Goal: Task Accomplishment & Management: Use online tool/utility

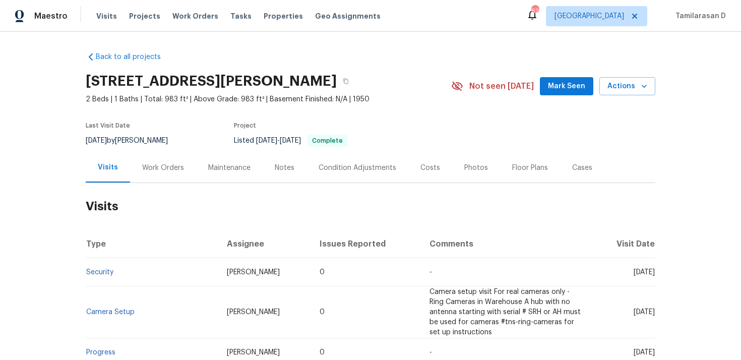
click at [167, 170] on div "Work Orders" at bounding box center [163, 168] width 42 height 10
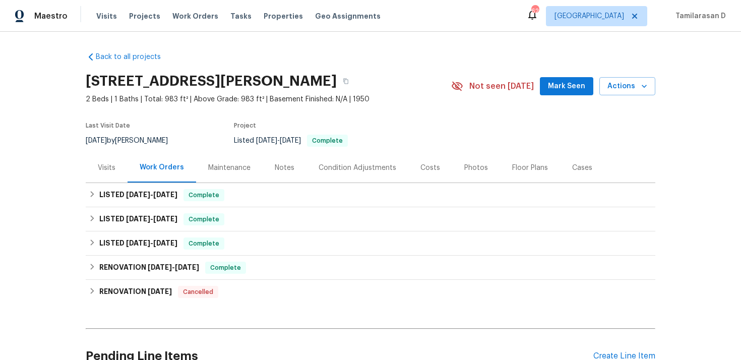
scroll to position [54, 0]
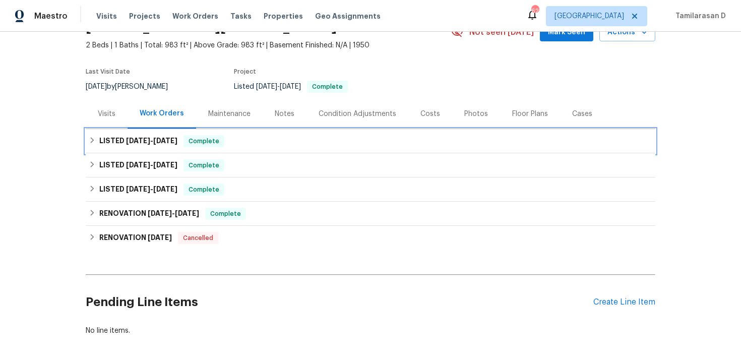
click at [94, 131] on div "LISTED [DATE] - [DATE] Complete" at bounding box center [370, 141] width 569 height 24
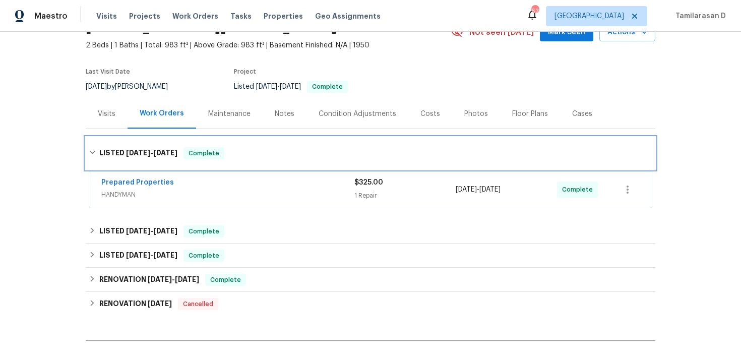
click at [93, 145] on div "LISTED [DATE] - [DATE] Complete" at bounding box center [370, 153] width 569 height 32
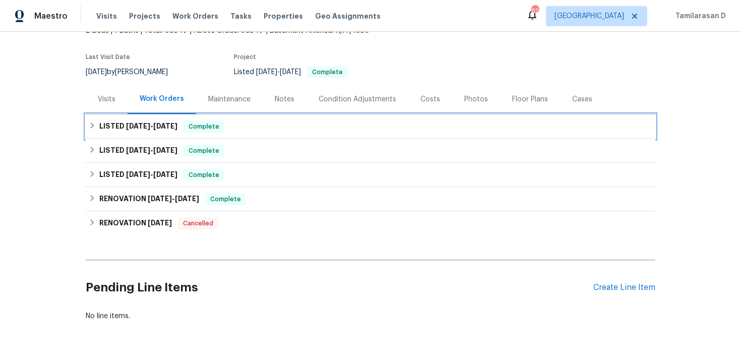
scroll to position [98, 0]
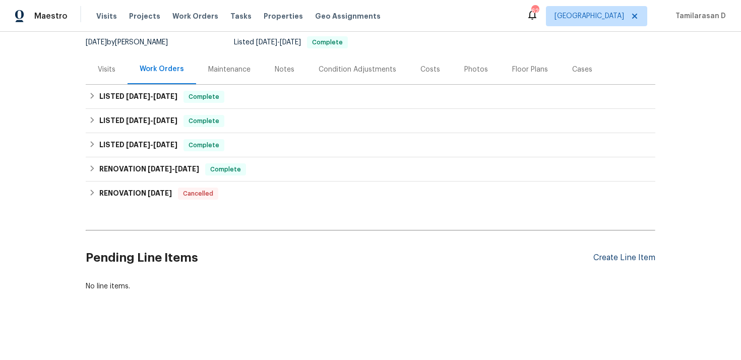
click at [607, 253] on div "Create Line Item" at bounding box center [624, 258] width 62 height 10
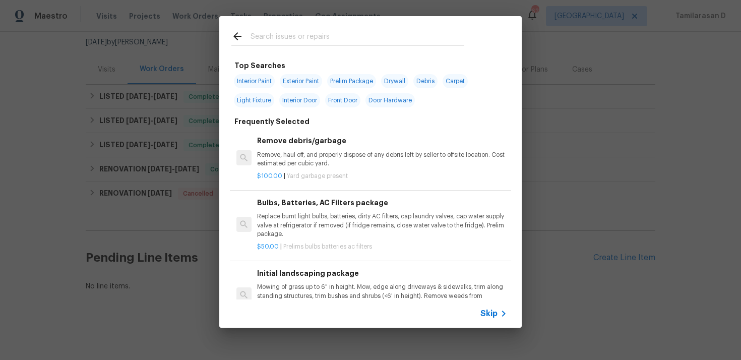
click at [485, 319] on div "Skip" at bounding box center [370, 313] width 302 height 28
click at [490, 308] on span "Skip" at bounding box center [488, 313] width 17 height 10
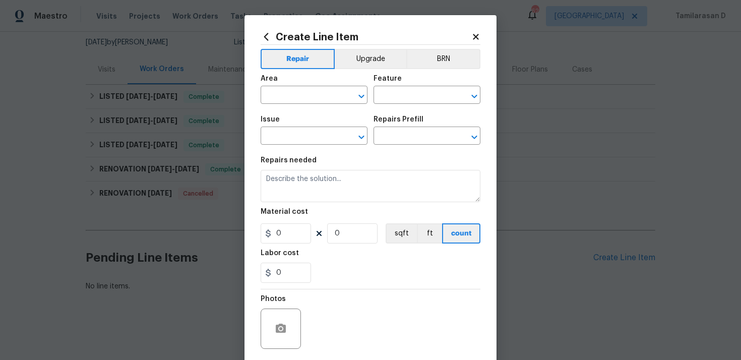
click at [284, 87] on div "Area" at bounding box center [314, 81] width 107 height 13
click at [288, 85] on div "Area" at bounding box center [314, 81] width 107 height 13
click at [294, 93] on input "text" at bounding box center [300, 96] width 79 height 16
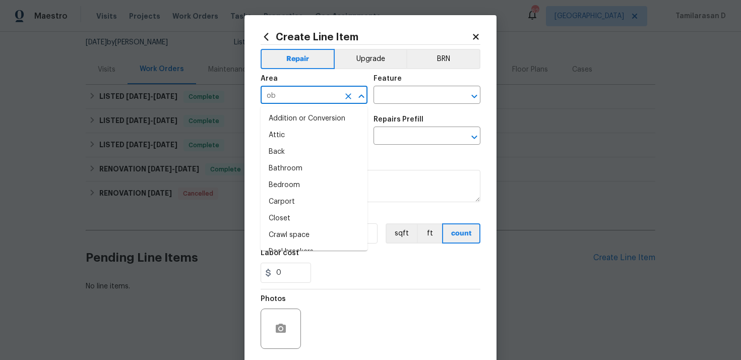
type input "o"
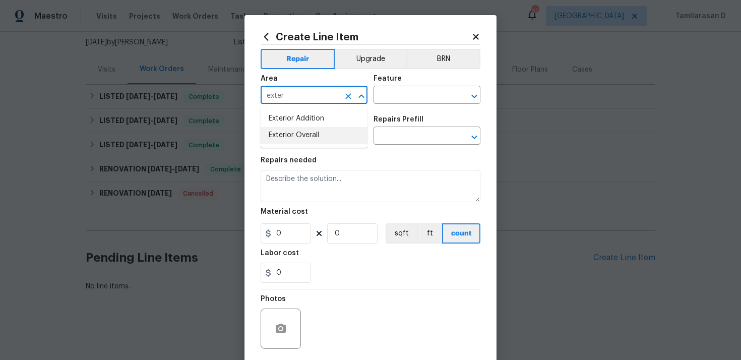
click at [299, 133] on li "Exterior Overall" at bounding box center [314, 135] width 107 height 17
type input "Exterior Overall"
click at [395, 99] on input "text" at bounding box center [412, 96] width 79 height 16
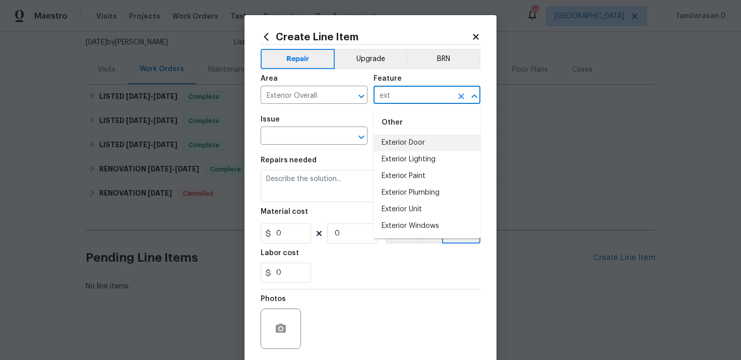
click at [400, 141] on li "Exterior Door" at bounding box center [426, 143] width 107 height 17
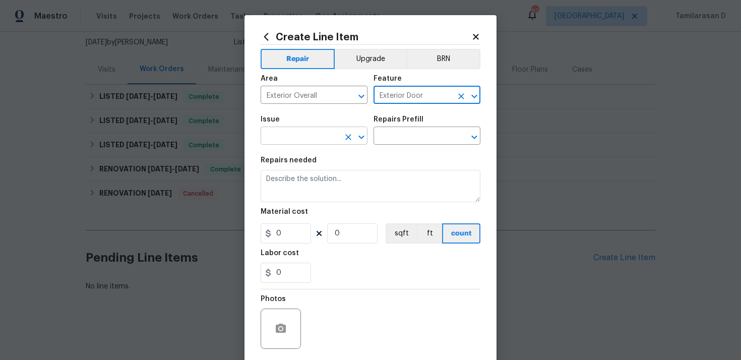
type input "Exterior Door"
click at [305, 141] on input "text" at bounding box center [300, 137] width 79 height 16
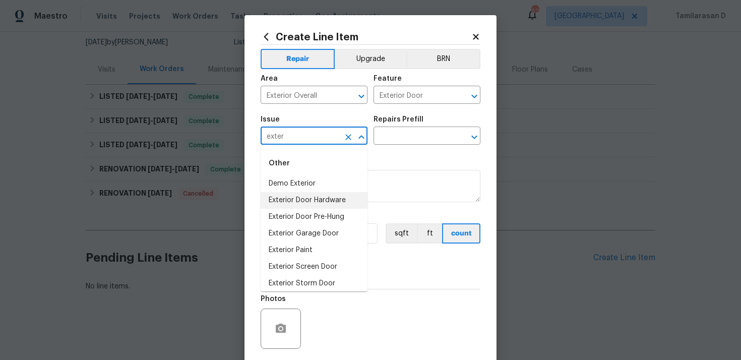
click at [306, 201] on li "Exterior Door Hardware" at bounding box center [314, 200] width 107 height 17
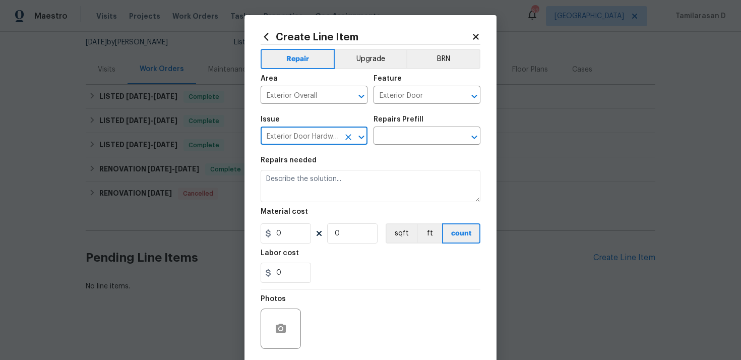
type input "Exterior Door Hardware"
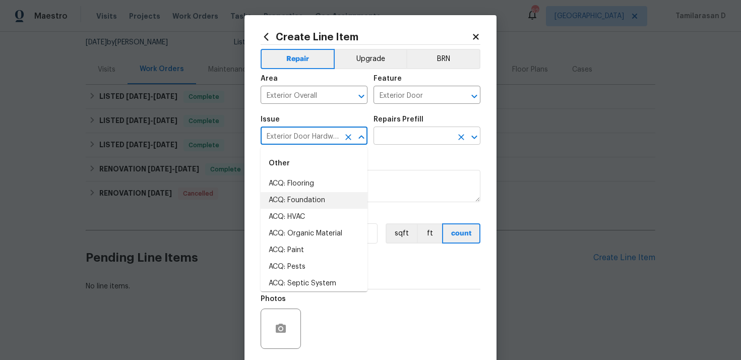
click at [391, 132] on input "text" at bounding box center [412, 137] width 79 height 16
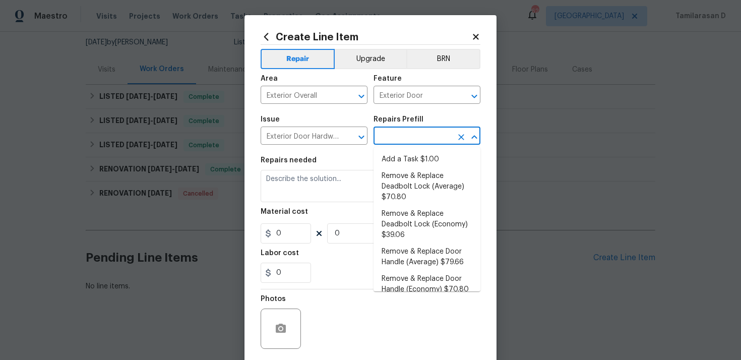
click at [402, 154] on li "Add a Task $1.00" at bounding box center [426, 159] width 107 height 17
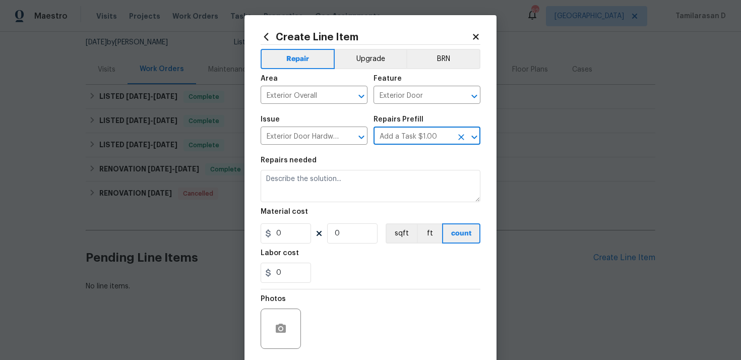
type input "Interior Door"
type input "Add a Task $1.00"
type textarea "HPM to detail"
type input "1"
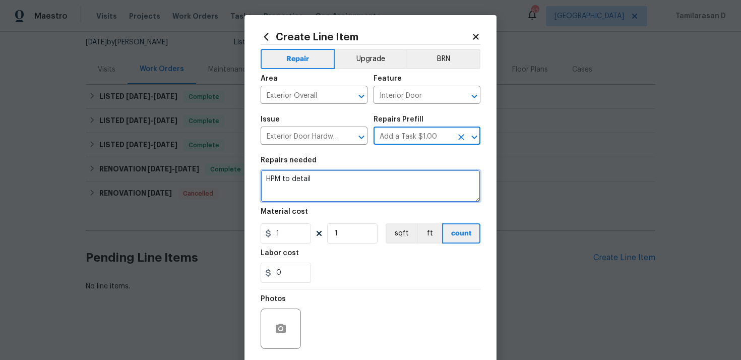
click at [313, 184] on textarea "HPM to detail" at bounding box center [371, 186] width 220 height 32
paste textarea "Feedback received that the back door was locked but remained closed. Please ins…"
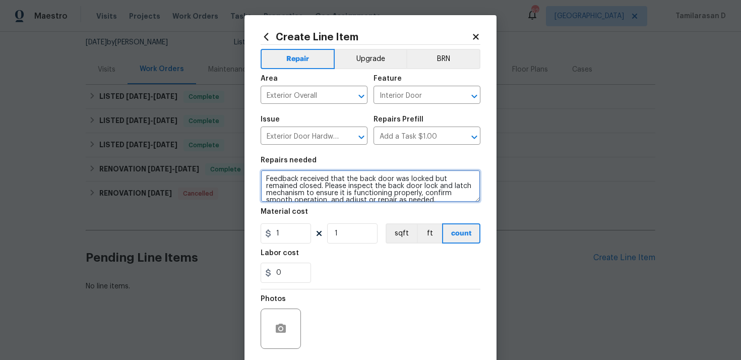
scroll to position [2, 0]
type textarea "Feedback received that the back door was locked but remained closed. Please ins…"
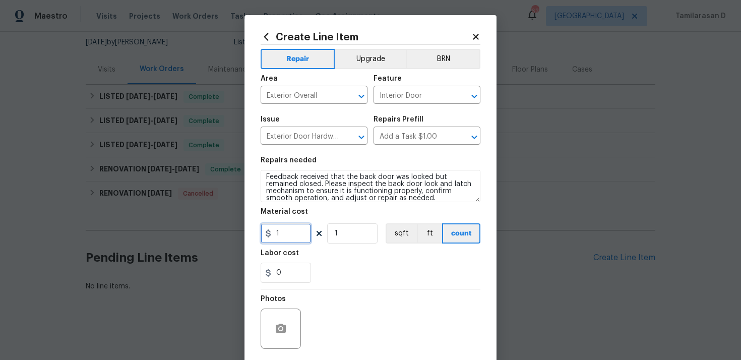
click at [281, 230] on input "1" at bounding box center [286, 233] width 50 height 20
type input "75"
click at [360, 262] on div "Labor cost" at bounding box center [371, 255] width 220 height 13
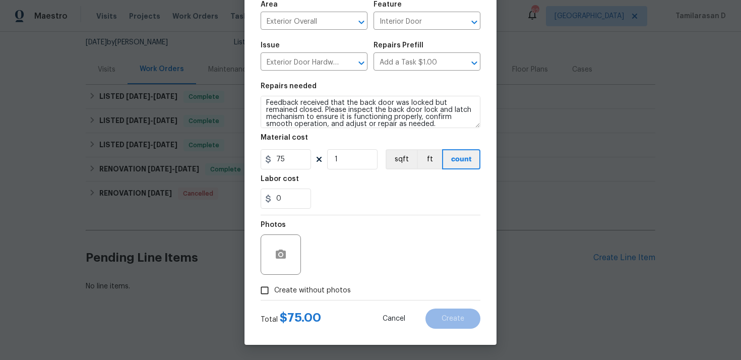
click at [266, 292] on input "Create without photos" at bounding box center [264, 290] width 19 height 19
checkbox input "true"
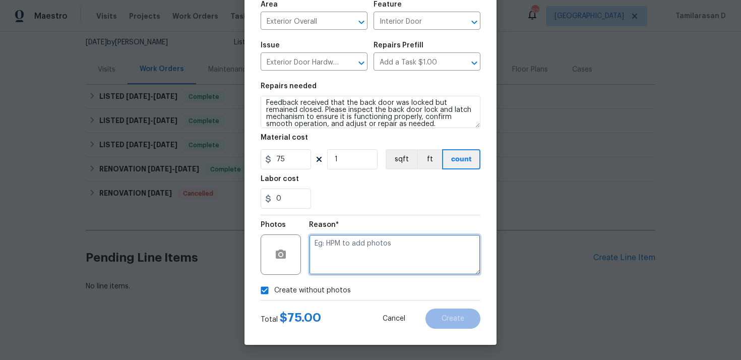
click at [312, 258] on textarea at bounding box center [394, 254] width 171 height 40
type textarea "N/A"
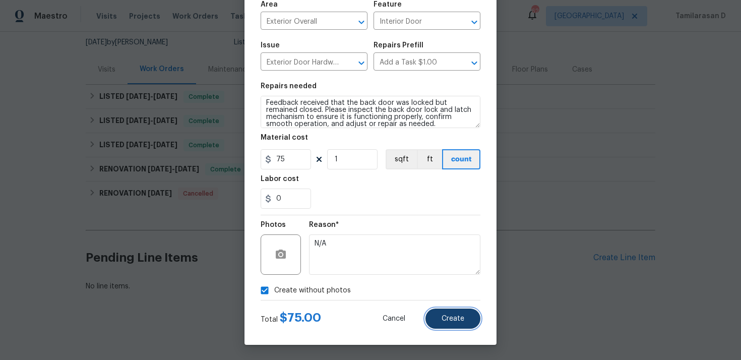
click at [457, 327] on button "Create" at bounding box center [452, 318] width 55 height 20
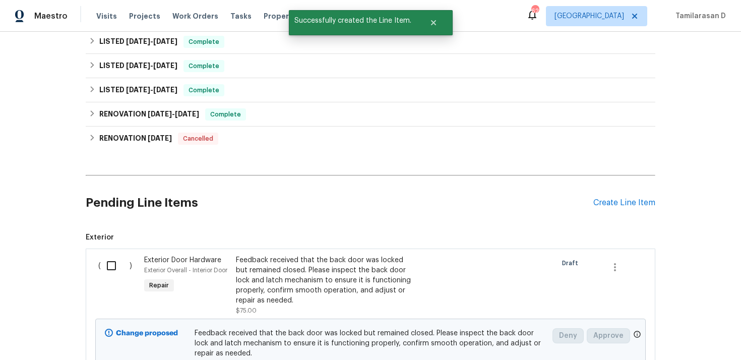
scroll to position [204, 0]
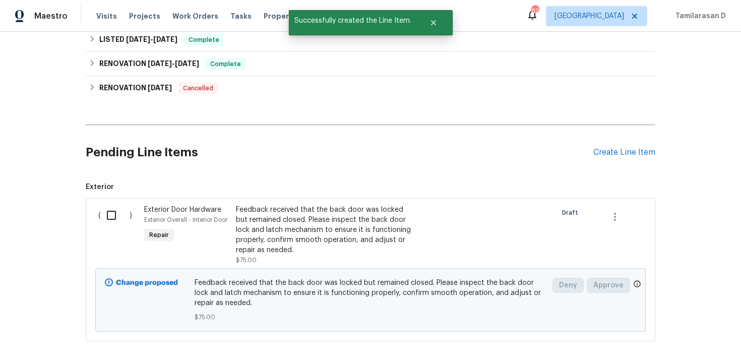
click at [110, 217] on input "checkbox" at bounding box center [115, 215] width 29 height 21
checkbox input "true"
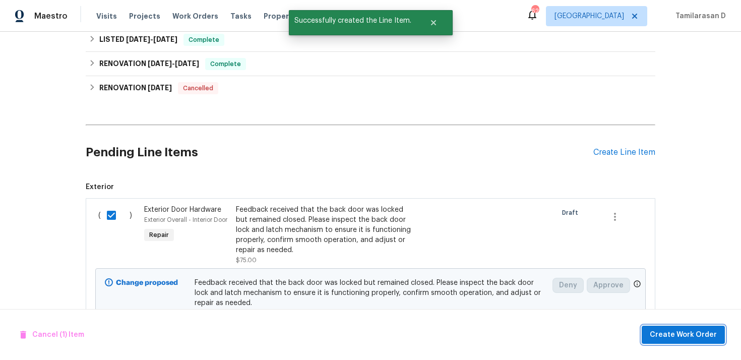
click at [670, 339] on span "Create Work Order" at bounding box center [682, 335] width 67 height 13
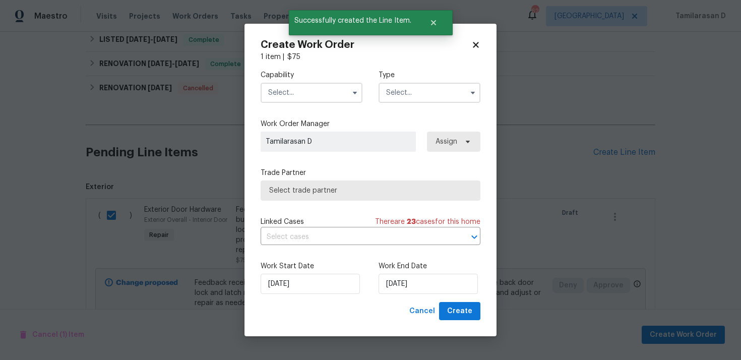
click at [421, 95] on input "text" at bounding box center [429, 93] width 102 height 20
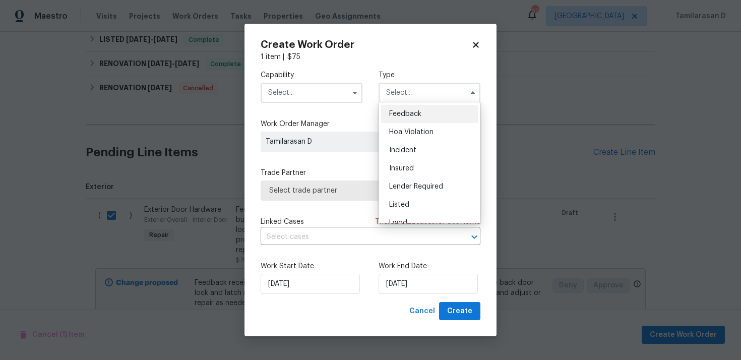
click at [398, 111] on span "Feedback" at bounding box center [405, 113] width 32 height 7
type input "Feedback"
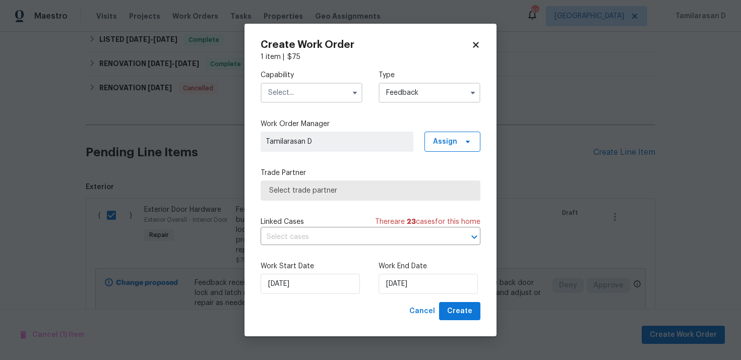
click at [307, 90] on input "text" at bounding box center [312, 93] width 102 height 20
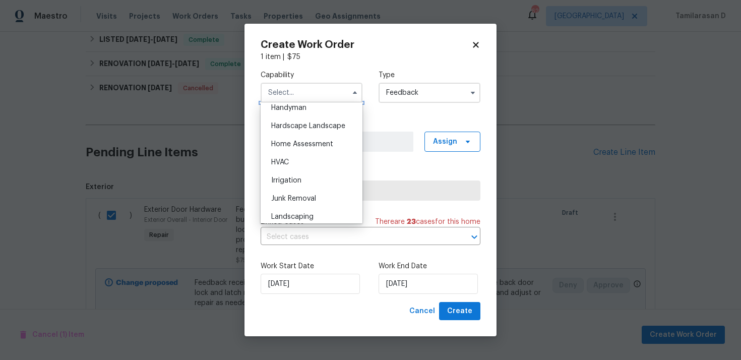
scroll to position [553, 0]
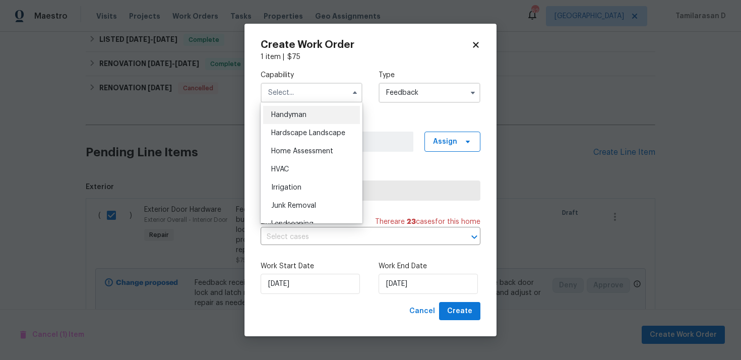
click at [285, 117] on span "Handyman" at bounding box center [288, 114] width 35 height 7
type input "Handyman"
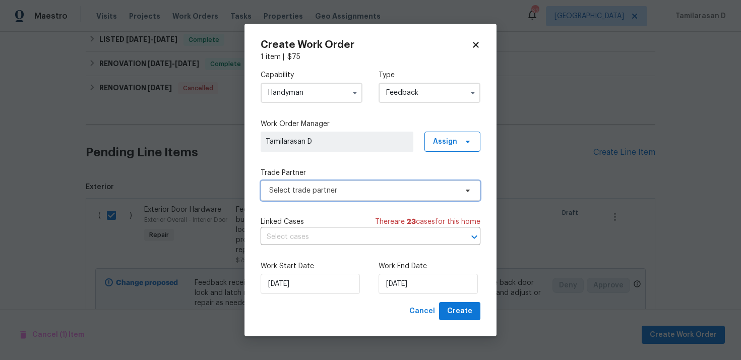
click at [315, 200] on span "Select trade partner" at bounding box center [371, 190] width 220 height 20
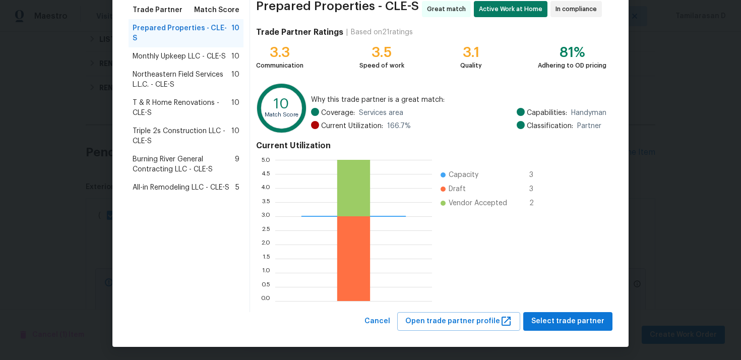
scroll to position [85, 0]
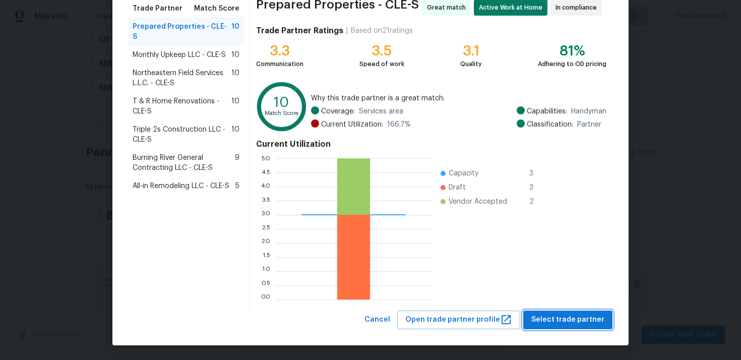
click at [561, 320] on span "Select trade partner" at bounding box center [567, 319] width 73 height 13
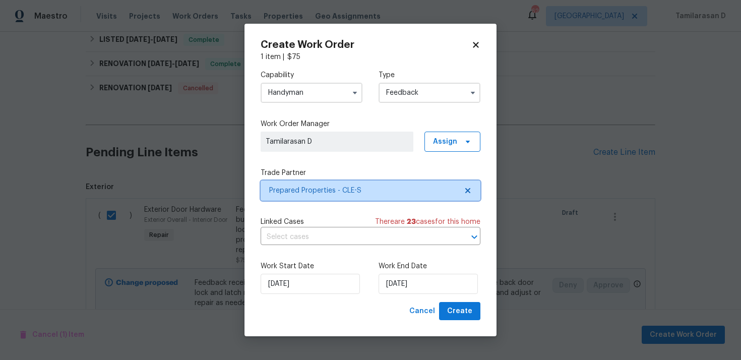
scroll to position [0, 0]
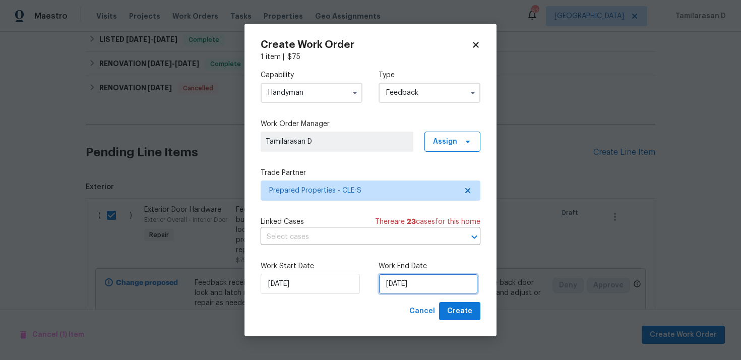
click at [395, 286] on input "[DATE]" at bounding box center [427, 284] width 99 height 20
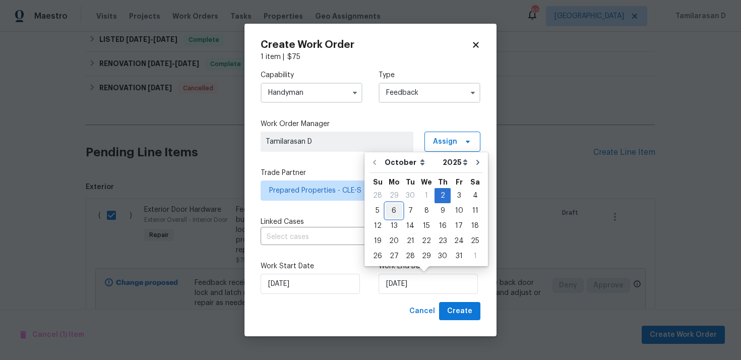
click at [393, 213] on div "6" at bounding box center [393, 211] width 17 height 14
type input "[DATE]"
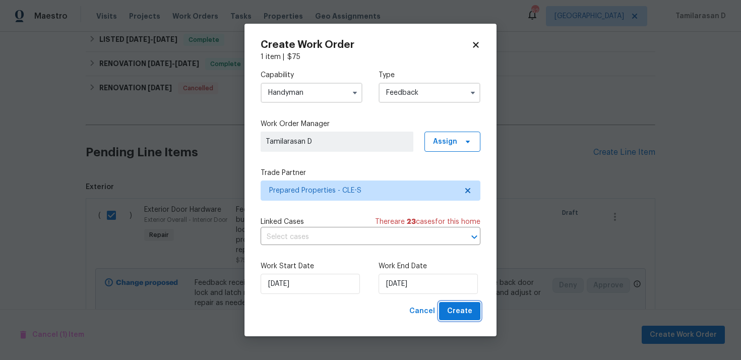
click at [474, 315] on button "Create" at bounding box center [459, 311] width 41 height 19
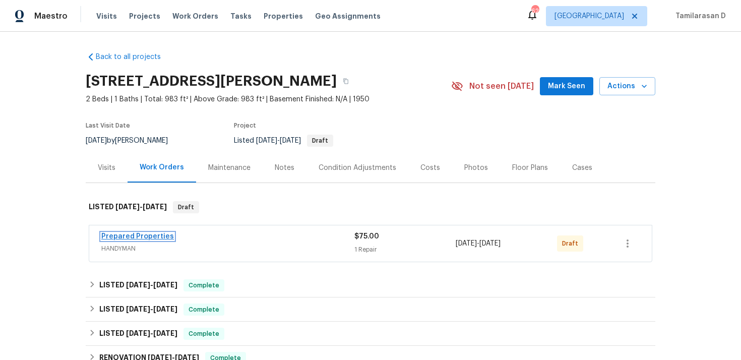
click at [147, 237] on link "Prepared Properties" at bounding box center [137, 236] width 73 height 7
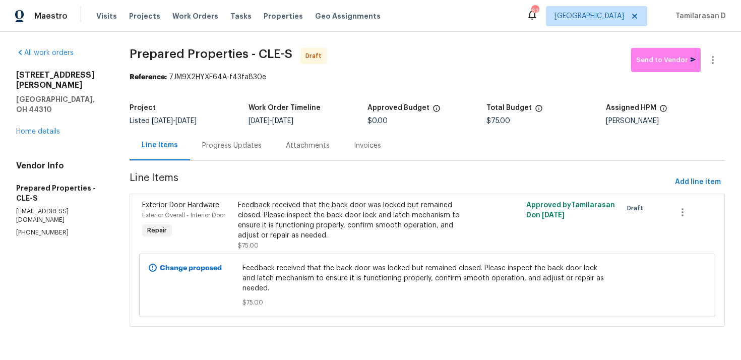
click at [244, 148] on div "Progress Updates" at bounding box center [231, 146] width 59 height 10
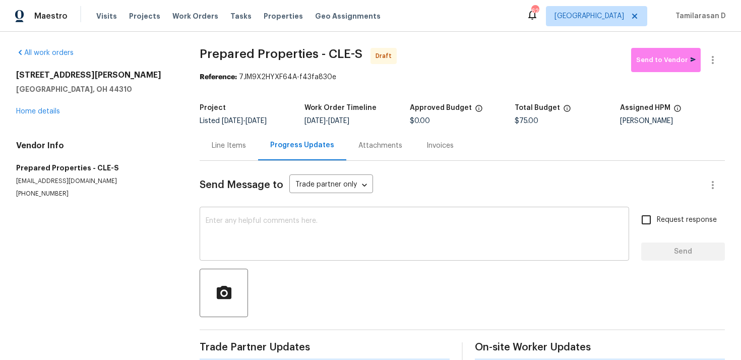
scroll to position [15, 0]
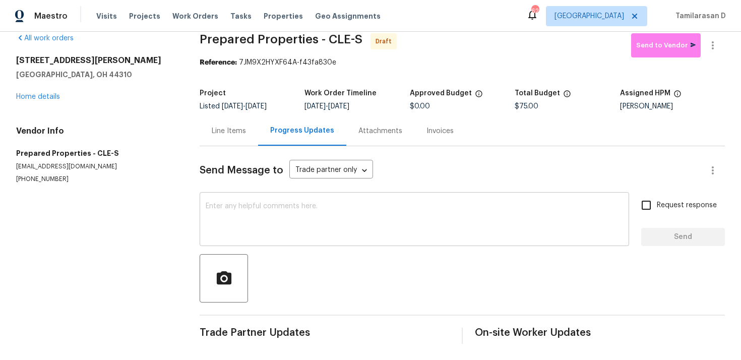
click at [239, 209] on textarea at bounding box center [414, 220] width 417 height 35
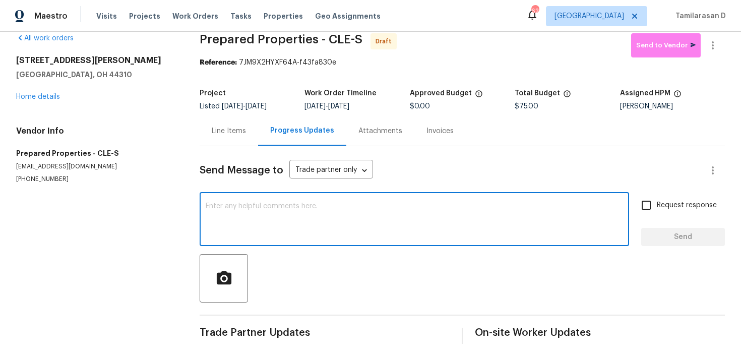
paste textarea "Hey, this is Tamil from Opendoor. I’m confirming you received the WO for the pr…"
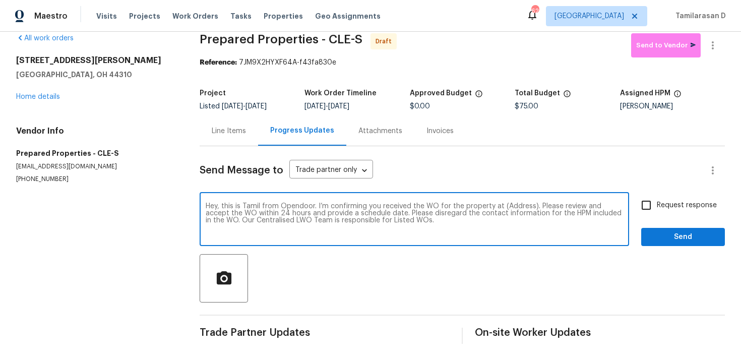
click at [514, 208] on textarea "Hey, this is Tamil from Opendoor. I’m confirming you received the WO for the pr…" at bounding box center [414, 220] width 417 height 35
paste textarea "[STREET_ADDRESS][PERSON_NAME]"
type textarea "Hey, this is Tamil from Opendoor. I’m confirming you received the WO for the pr…"
click at [631, 219] on div "Hey, this is Tamil from Opendoor. I’m confirming you received the WO for the pr…" at bounding box center [462, 219] width 525 height 51
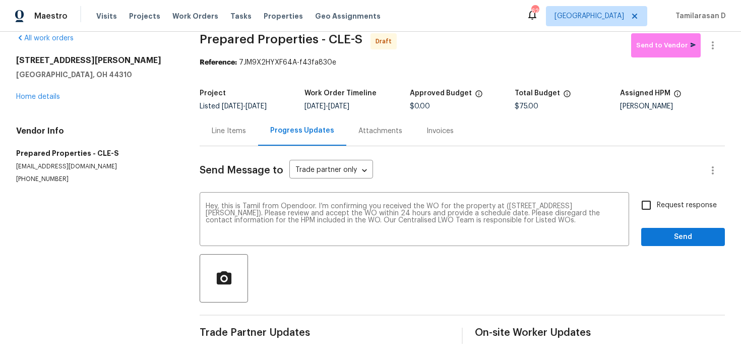
click at [646, 208] on input "Request response" at bounding box center [645, 204] width 21 height 21
checkbox input "true"
click at [678, 235] on span "Send" at bounding box center [683, 237] width 68 height 13
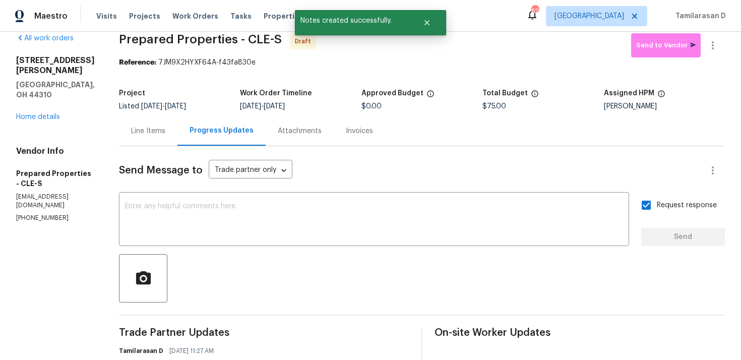
scroll to position [17, 0]
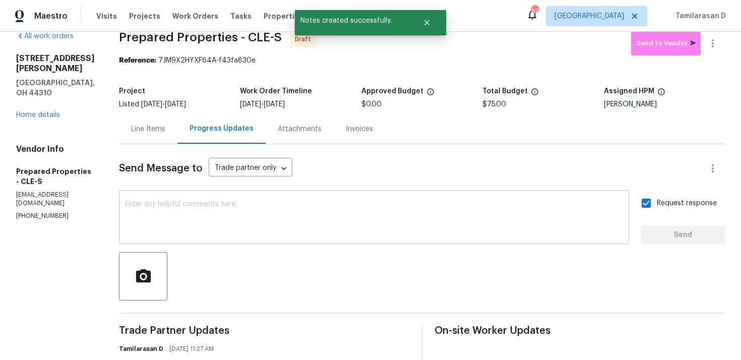
click at [240, 216] on textarea at bounding box center [374, 218] width 498 height 35
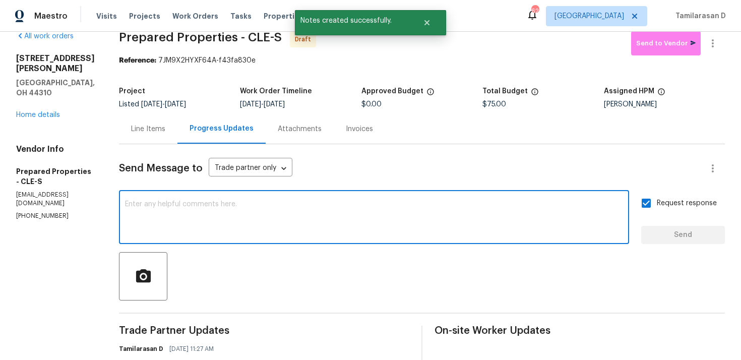
paste textarea "Attention All Work Orders must include before-photos (both close-up and wide-an…"
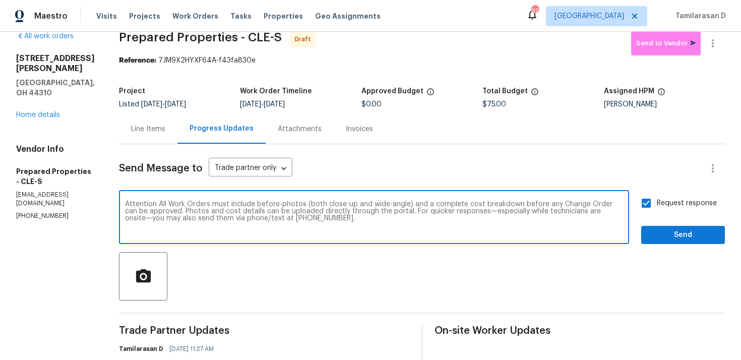
type textarea "Attention All Work Orders must include before-photos (both close-up and wide-an…"
click at [666, 236] on span "Send" at bounding box center [683, 235] width 68 height 13
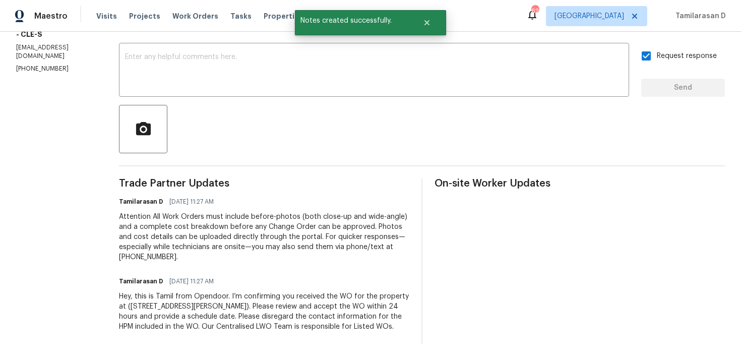
scroll to position [0, 0]
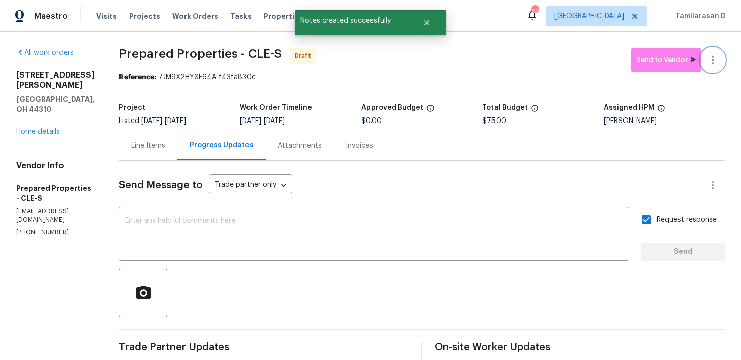
click at [716, 50] on button "button" at bounding box center [712, 60] width 24 height 24
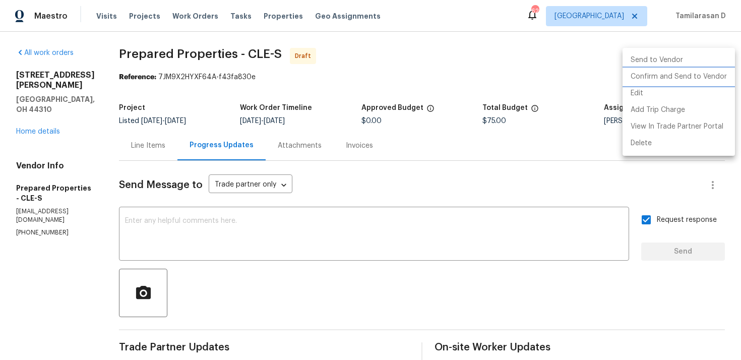
click at [640, 77] on li "Confirm and Send to Vendor" at bounding box center [678, 77] width 112 height 17
click at [455, 74] on div at bounding box center [370, 180] width 741 height 360
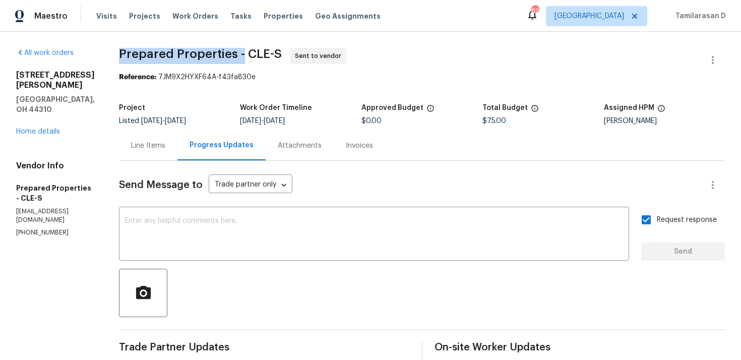
drag, startPoint x: 140, startPoint y: 55, endPoint x: 261, endPoint y: 56, distance: 121.4
click at [261, 56] on span "Prepared Properties - CLE-S" at bounding box center [200, 54] width 163 height 12
copy span "Prepared Properties -"
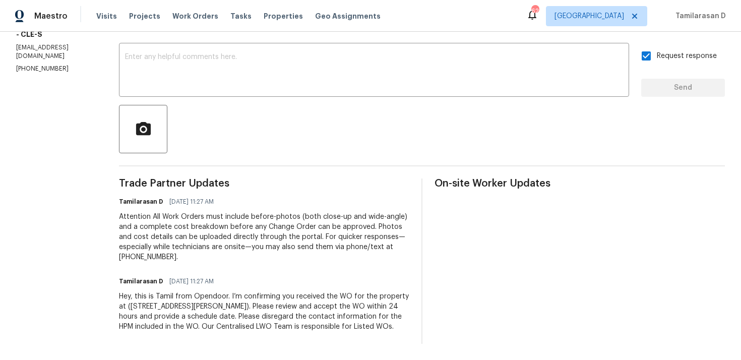
click at [223, 178] on span "Trade Partner Updates" at bounding box center [264, 183] width 290 height 10
click at [257, 183] on div "Trade Partner Updates Tamilarasan D 10/02/2025 11:27 AM Attention All Work Orde…" at bounding box center [264, 260] width 290 height 165
click at [246, 274] on div "Tamilarasan D 10/02/2025 11:27 AM" at bounding box center [264, 281] width 290 height 14
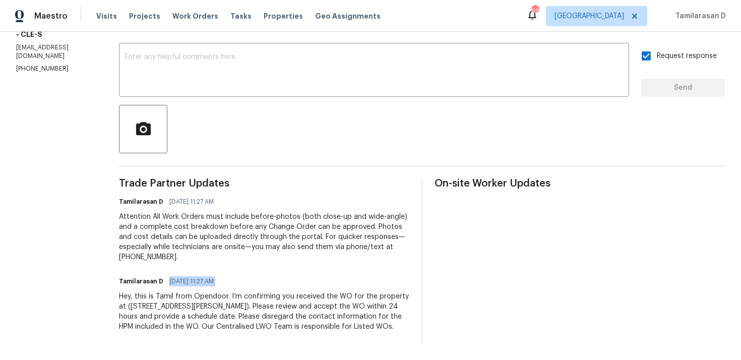
click at [214, 197] on span "10/02/2025 11:27 AM" at bounding box center [191, 202] width 44 height 10
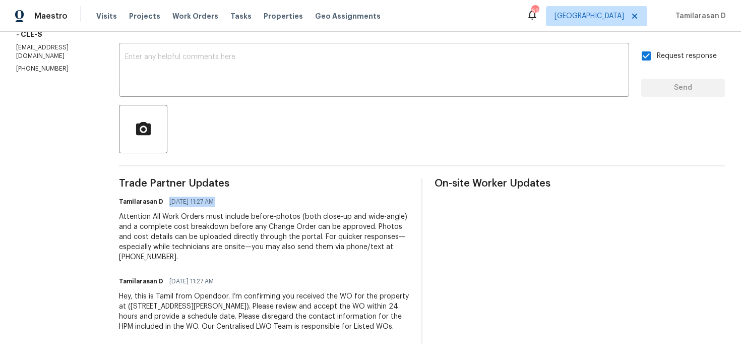
scroll to position [0, 0]
